Goal: Navigation & Orientation: Find specific page/section

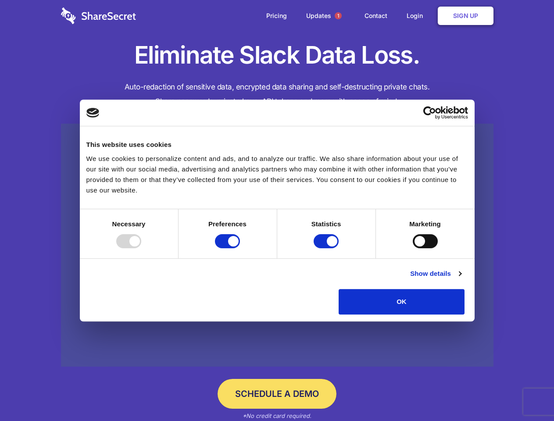
click at [141, 248] on div at bounding box center [128, 241] width 25 height 14
click at [240, 248] on input "Preferences" at bounding box center [227, 241] width 25 height 14
checkbox input "false"
click at [327, 248] on input "Statistics" at bounding box center [326, 241] width 25 height 14
checkbox input "false"
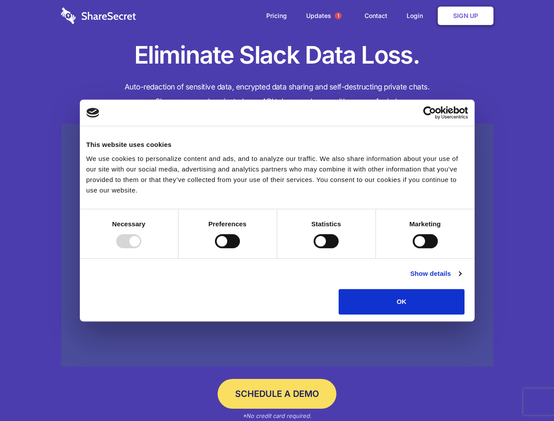
click at [413, 248] on input "Marketing" at bounding box center [425, 241] width 25 height 14
checkbox input "true"
click at [461, 279] on link "Show details" at bounding box center [435, 274] width 51 height 11
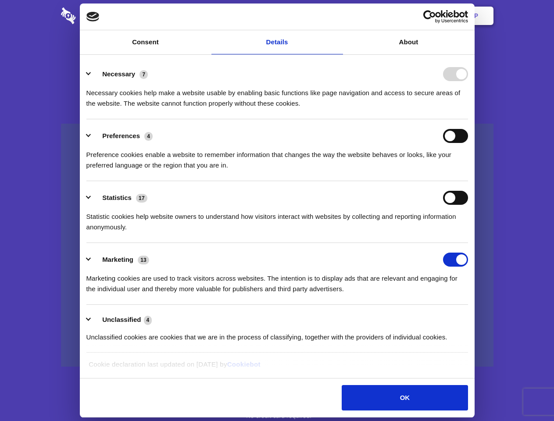
click at [468, 119] on li "Necessary 7 Necessary cookies help make a website usable by enabling basic func…" at bounding box center [277, 88] width 382 height 62
click at [338, 16] on span "1" at bounding box center [338, 15] width 7 height 7
